Goal: Information Seeking & Learning: Learn about a topic

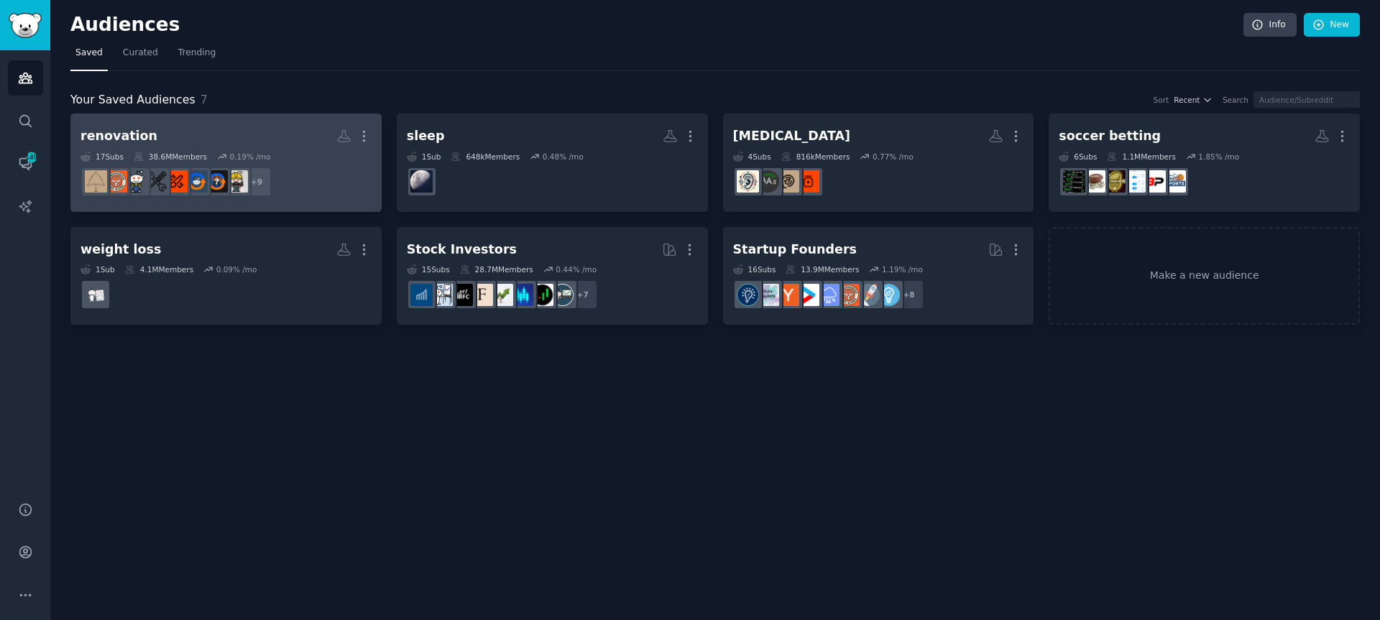
click at [100, 132] on div "renovation" at bounding box center [119, 136] width 77 height 18
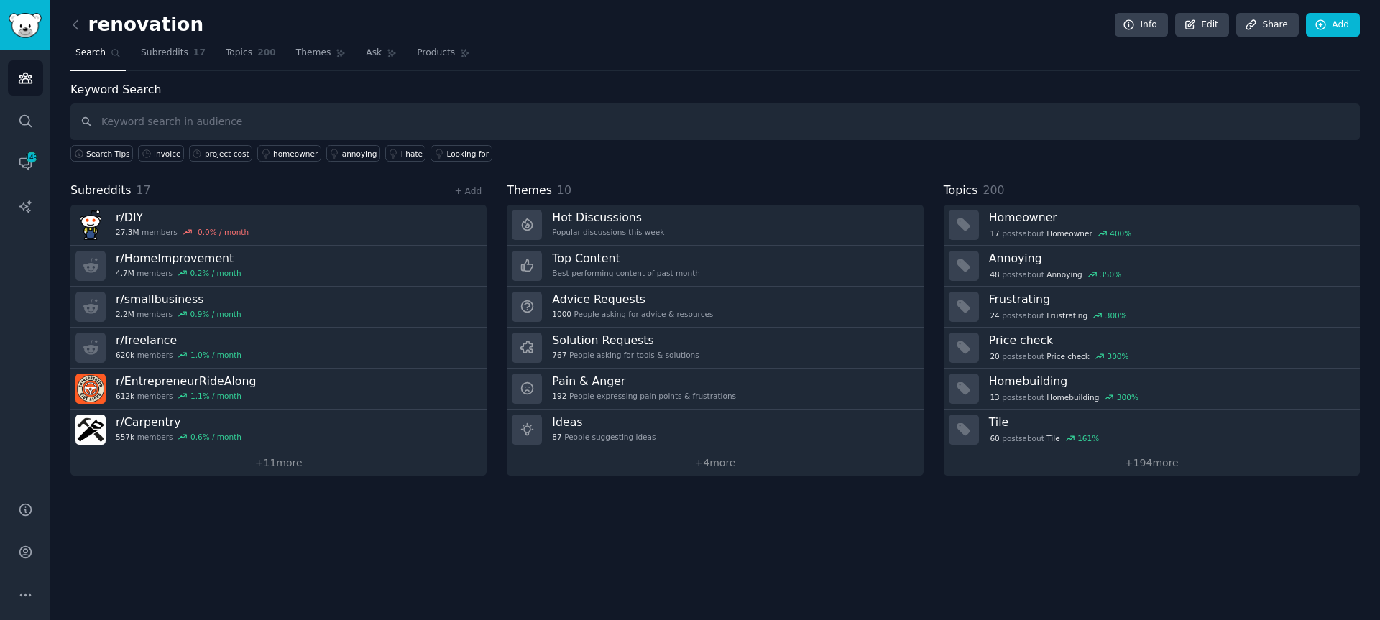
click at [244, 114] on input "text" at bounding box center [715, 122] width 1290 height 37
type input "invoice"
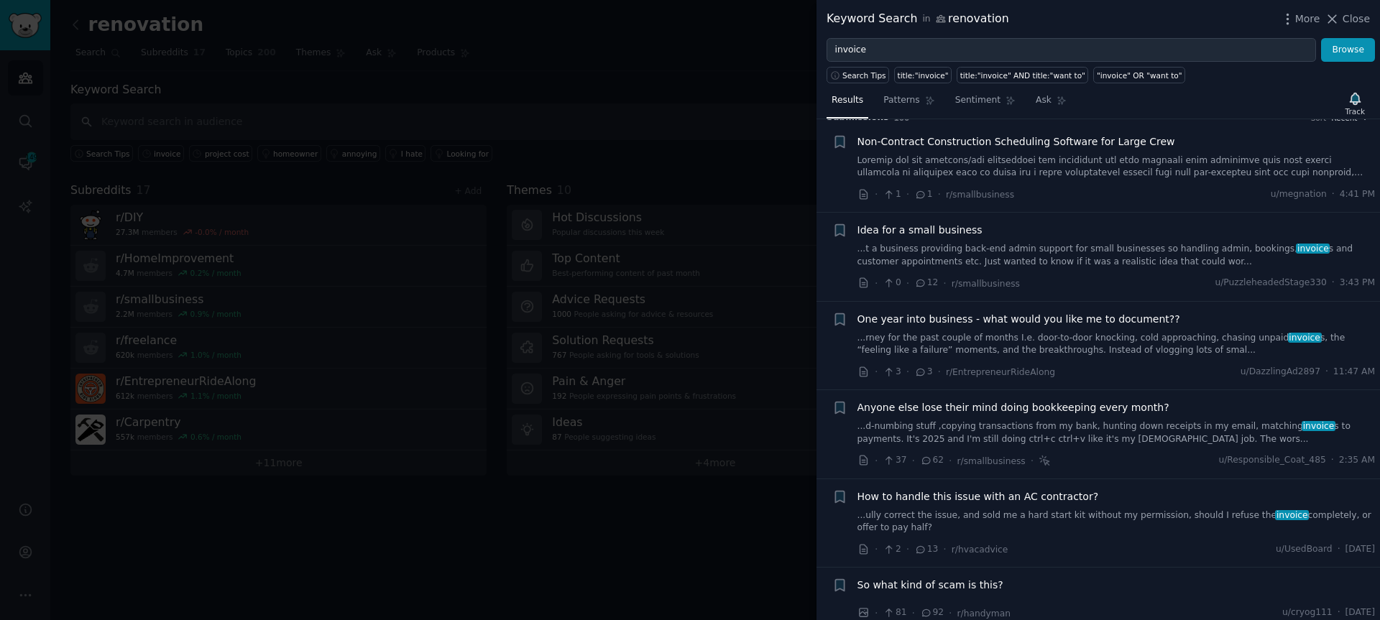
scroll to position [60, 0]
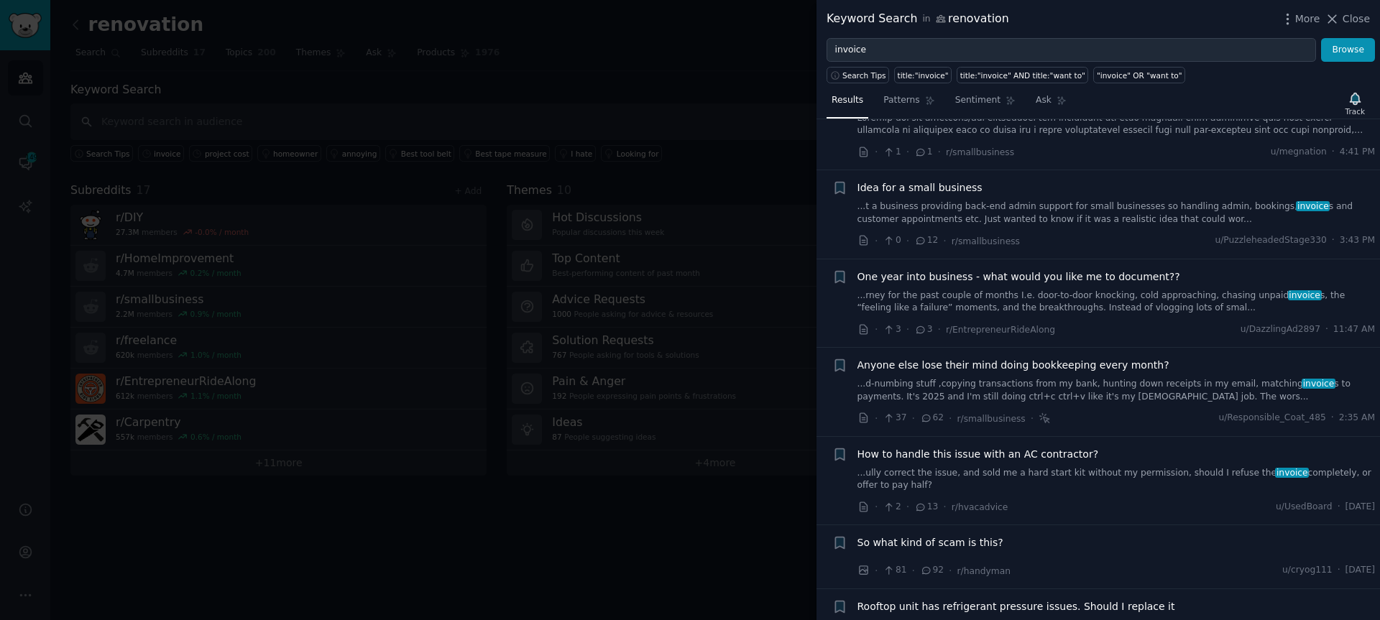
click at [1126, 383] on link "...d-numbing stuff ,copying transactions from my bank, hunting down receipts in…" at bounding box center [1117, 390] width 518 height 25
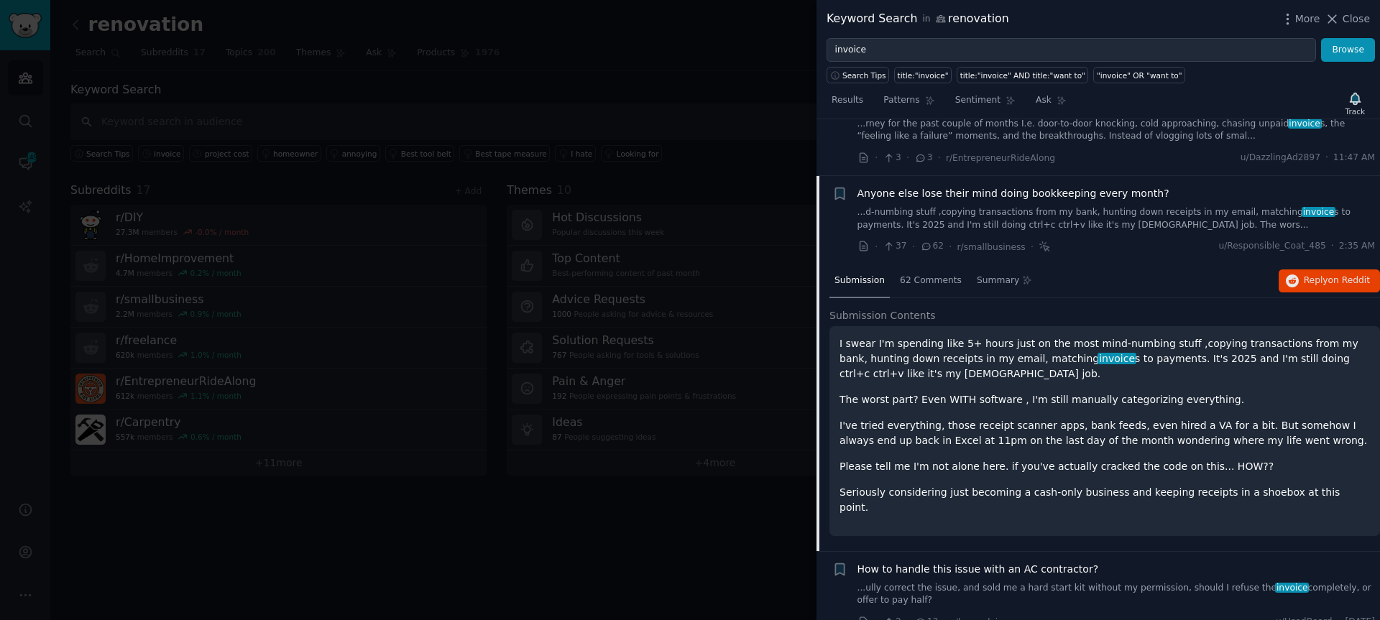
scroll to position [289, 0]
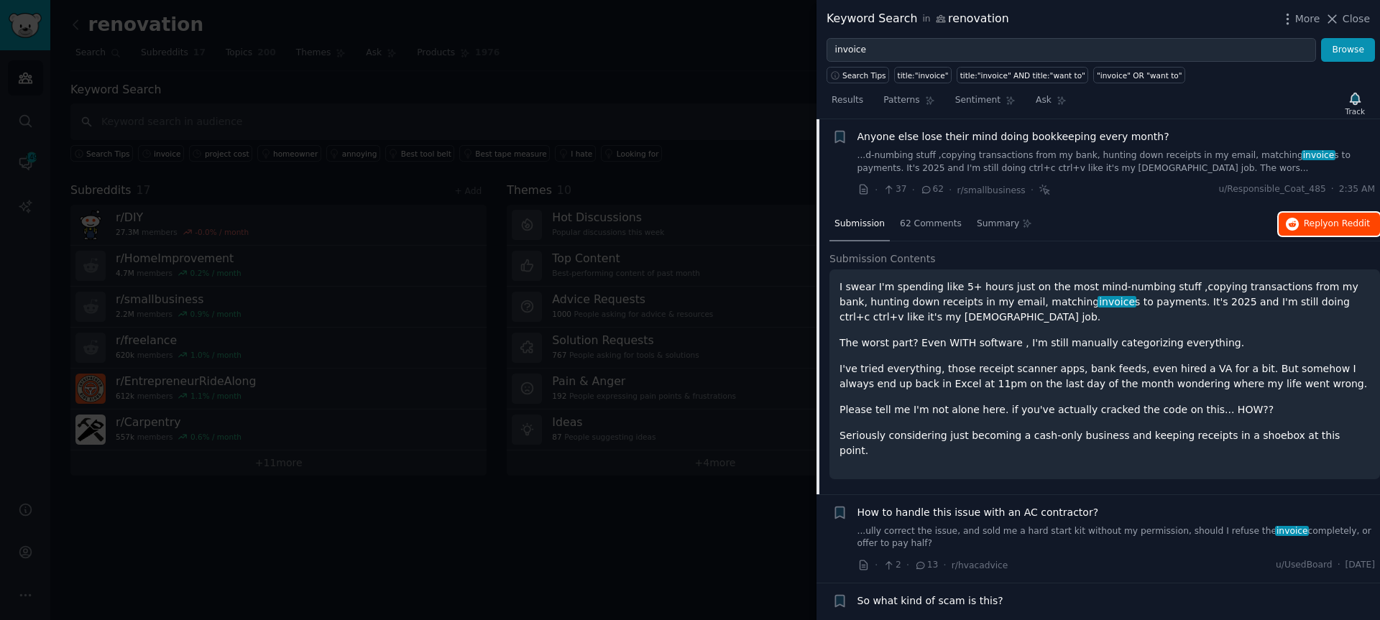
click at [1321, 226] on span "Reply on Reddit" at bounding box center [1337, 224] width 66 height 13
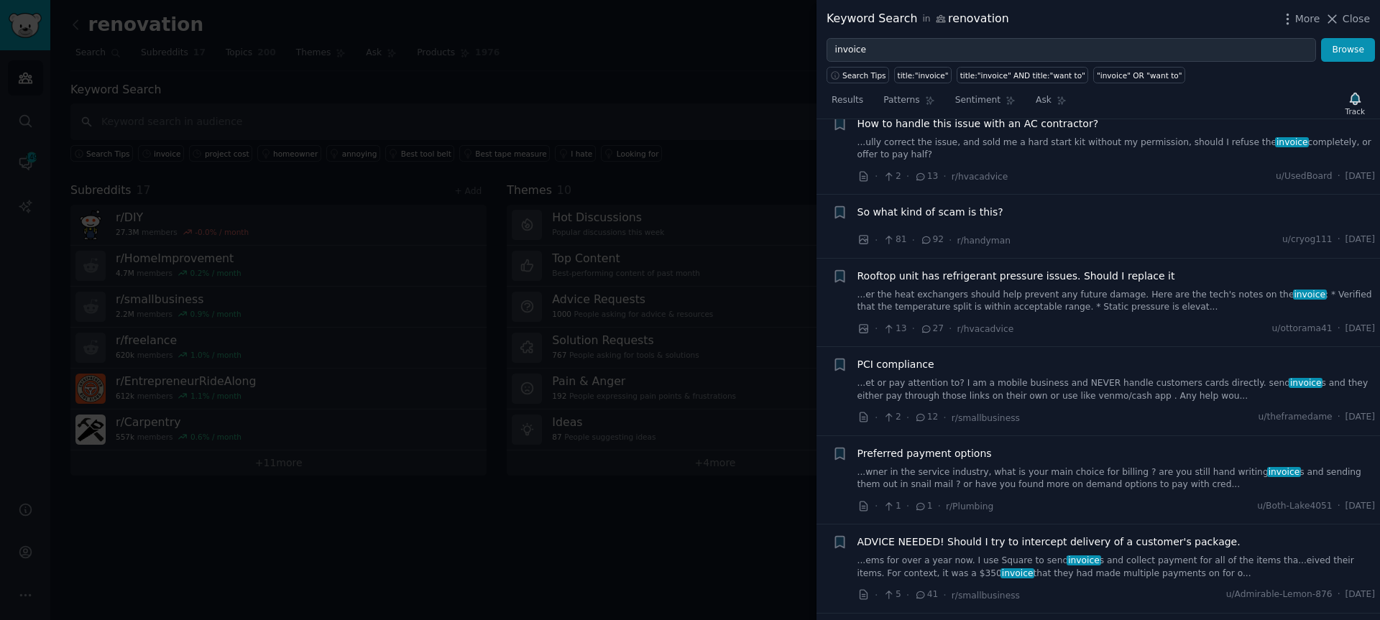
scroll to position [677, 0]
click at [955, 467] on link "...wner in the service industry, what is your main choice for billing ? are you…" at bounding box center [1117, 479] width 518 height 25
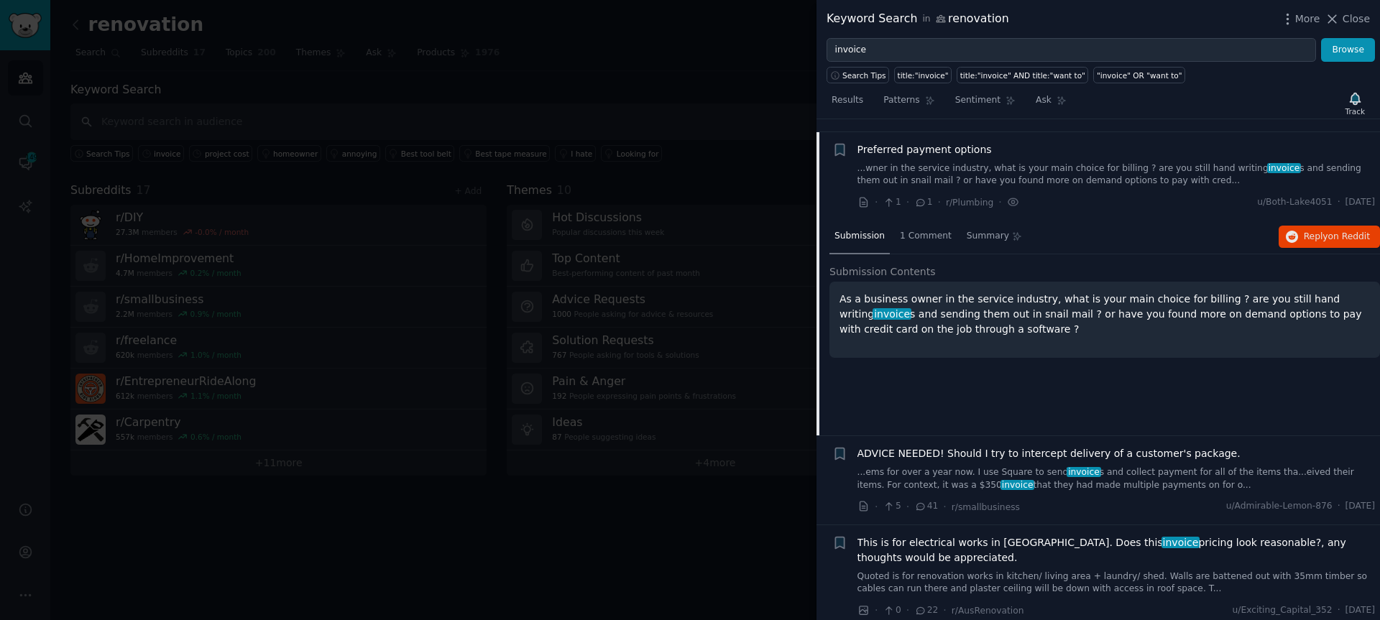
scroll to position [708, 0]
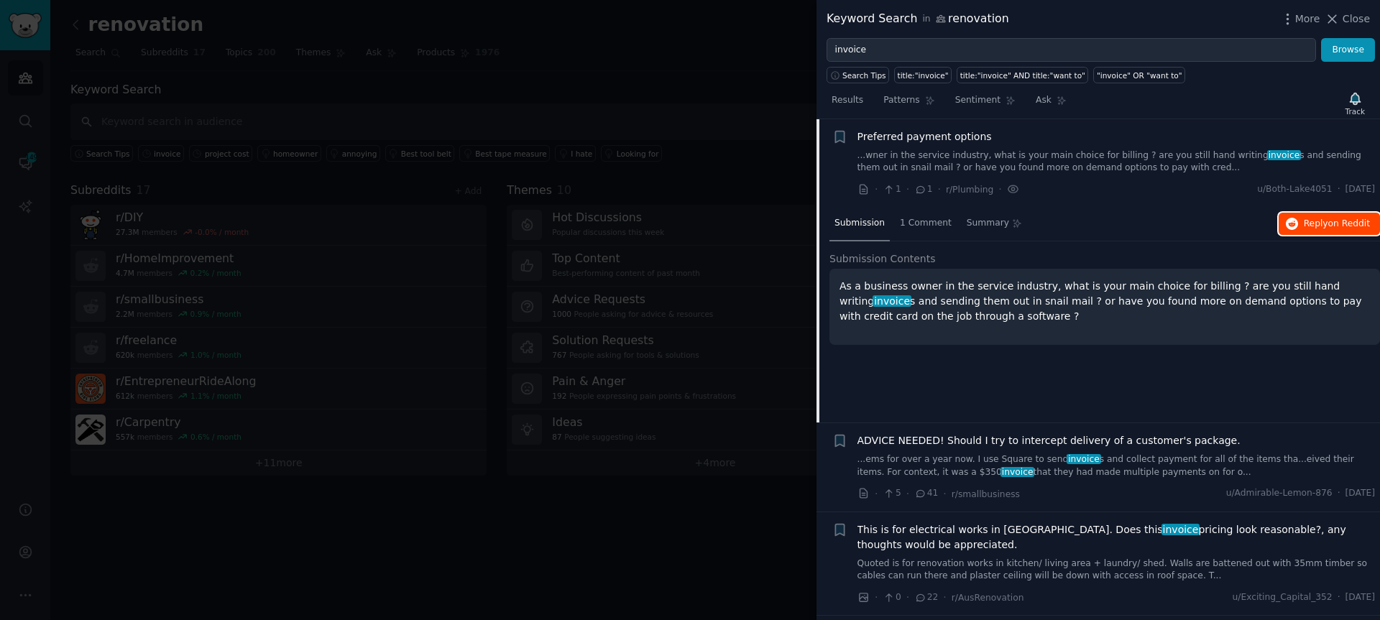
click at [1322, 220] on span "Reply on Reddit" at bounding box center [1337, 224] width 66 height 13
